Goal: Download file/media

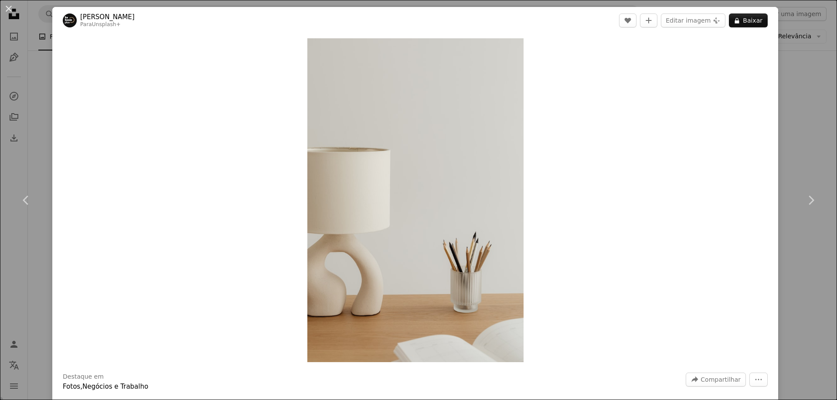
scroll to position [44, 0]
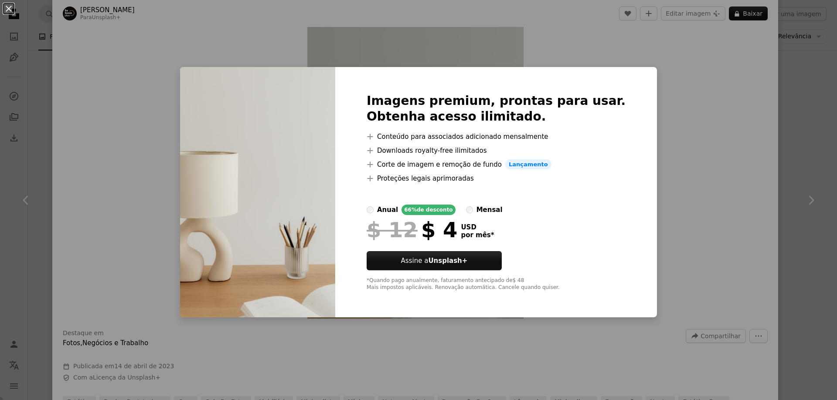
click at [668, 82] on div "An X shape Imagens premium, prontas para usar. Obtenha acesso ilimitado. A plus…" at bounding box center [418, 200] width 837 height 400
